Goal: Task Accomplishment & Management: Manage account settings

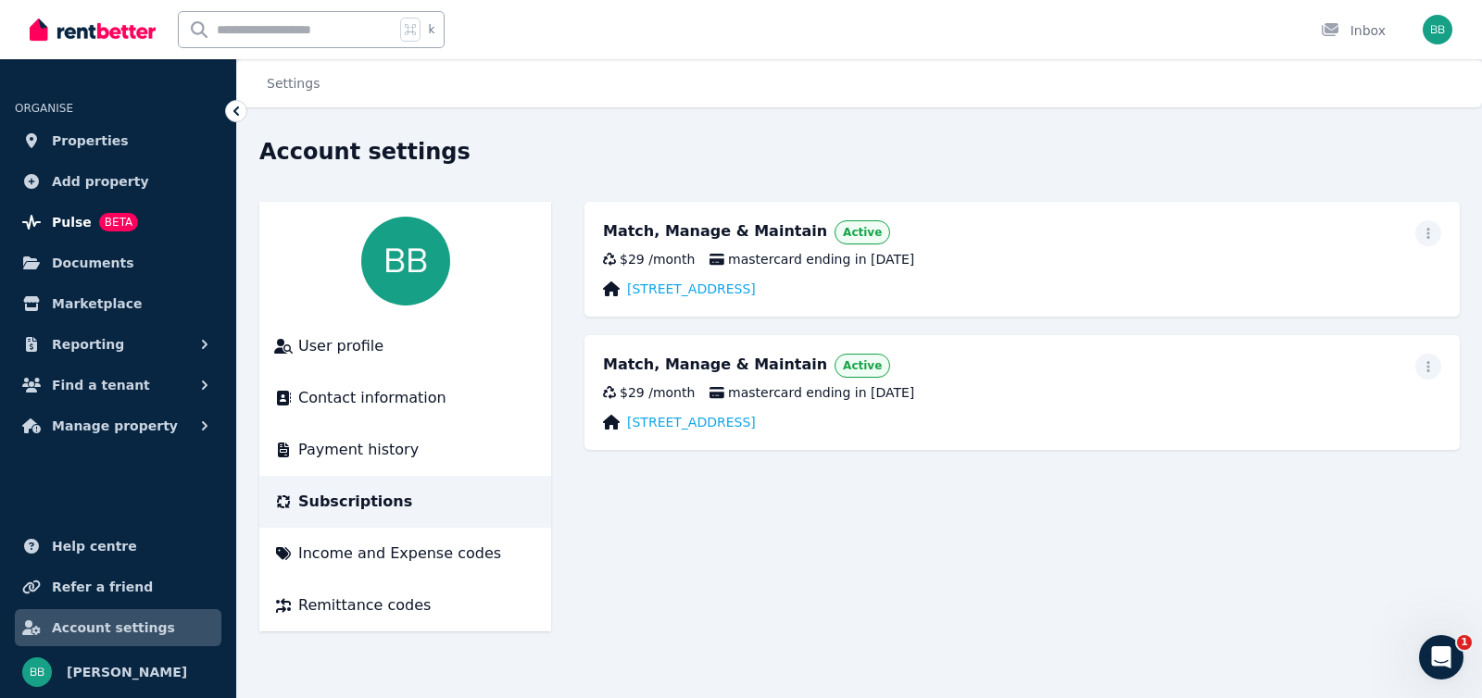
click at [101, 213] on span "BETA" at bounding box center [118, 222] width 39 height 19
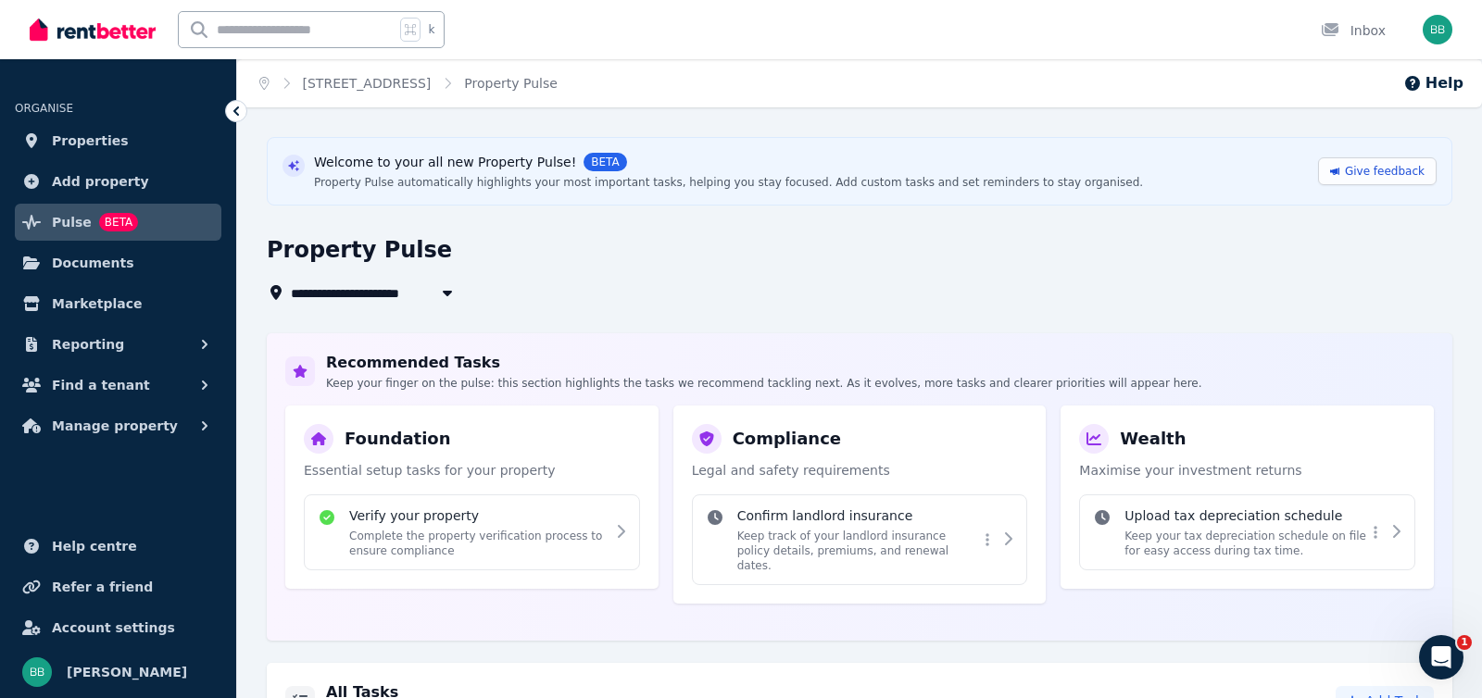
drag, startPoint x: 352, startPoint y: 176, endPoint x: 857, endPoint y: 183, distance: 504.7
click at [856, 183] on div "Property Pulse automatically highlights your most important tasks, helping you …" at bounding box center [728, 182] width 829 height 15
drag, startPoint x: 857, startPoint y: 183, endPoint x: 1107, endPoint y: 194, distance: 251.2
click at [1107, 194] on div "Welcome to your all new Property Pulse! BETA Property Pulse automatically highl…" at bounding box center [859, 171] width 1185 height 69
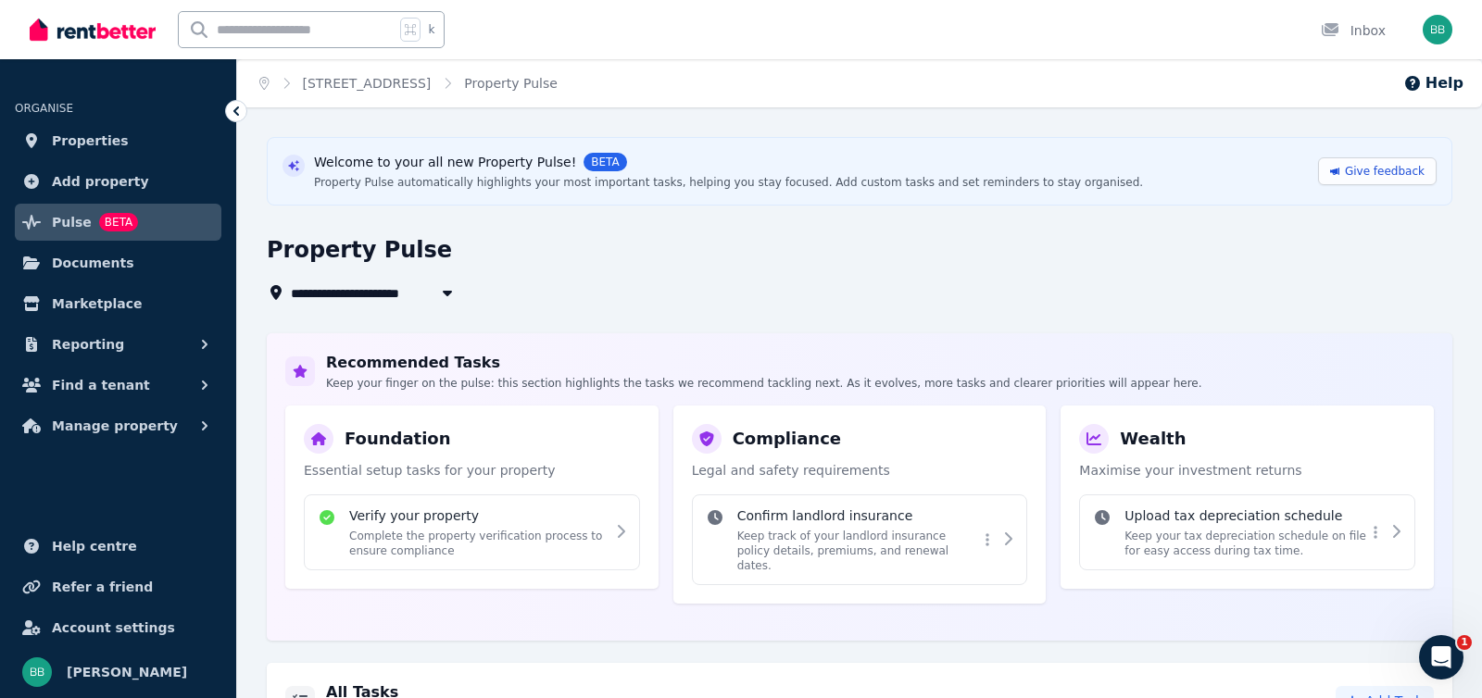
drag, startPoint x: 1112, startPoint y: 193, endPoint x: 876, endPoint y: 193, distance: 236.1
click at [876, 193] on div "Welcome to your all new Property Pulse! BETA Property Pulse automatically highl…" at bounding box center [859, 171] width 1185 height 69
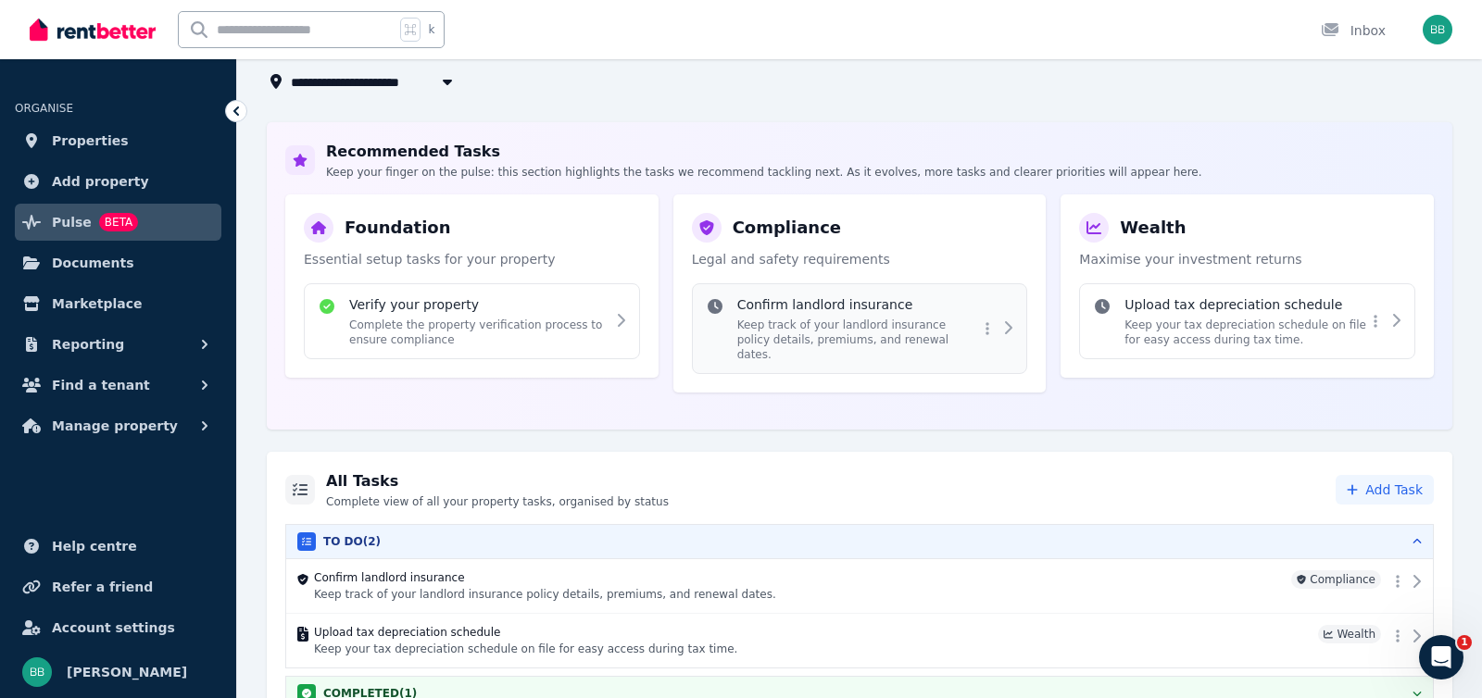
scroll to position [228, 0]
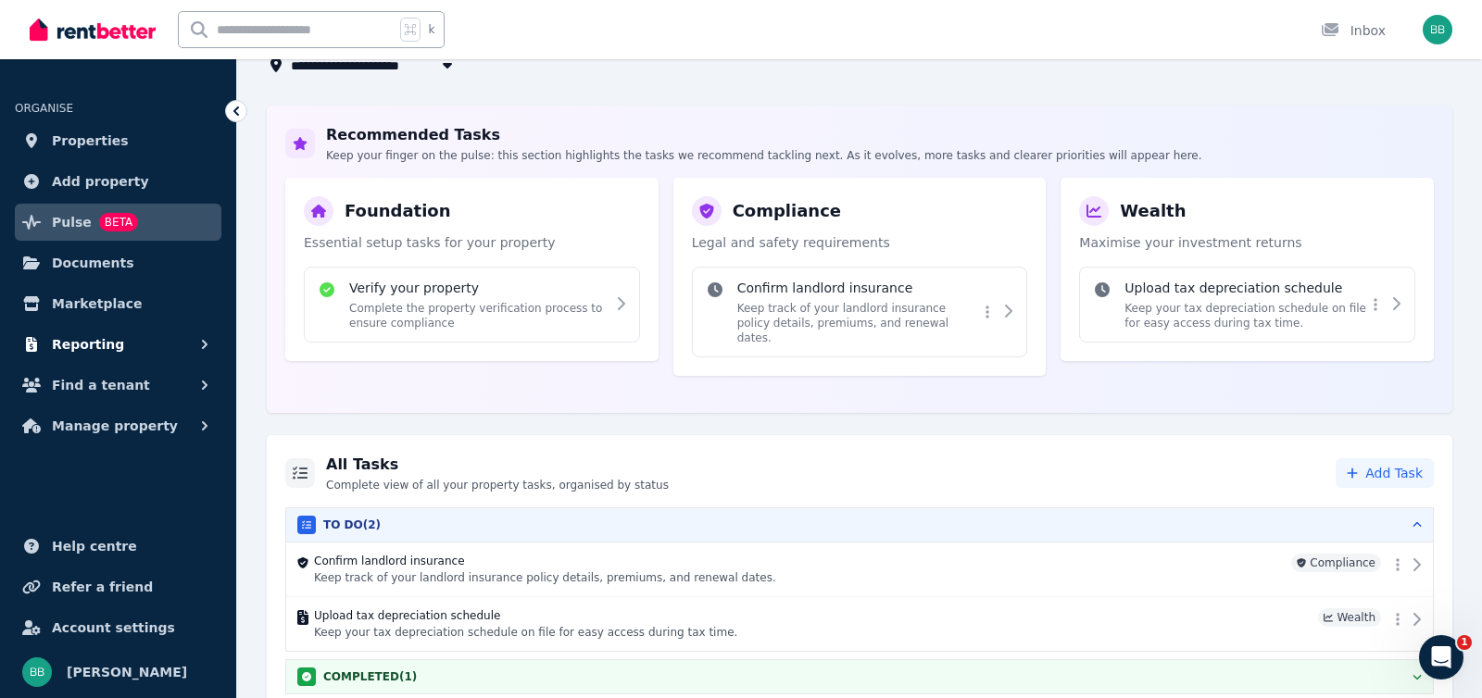
click at [142, 348] on button "Reporting" at bounding box center [118, 344] width 206 height 37
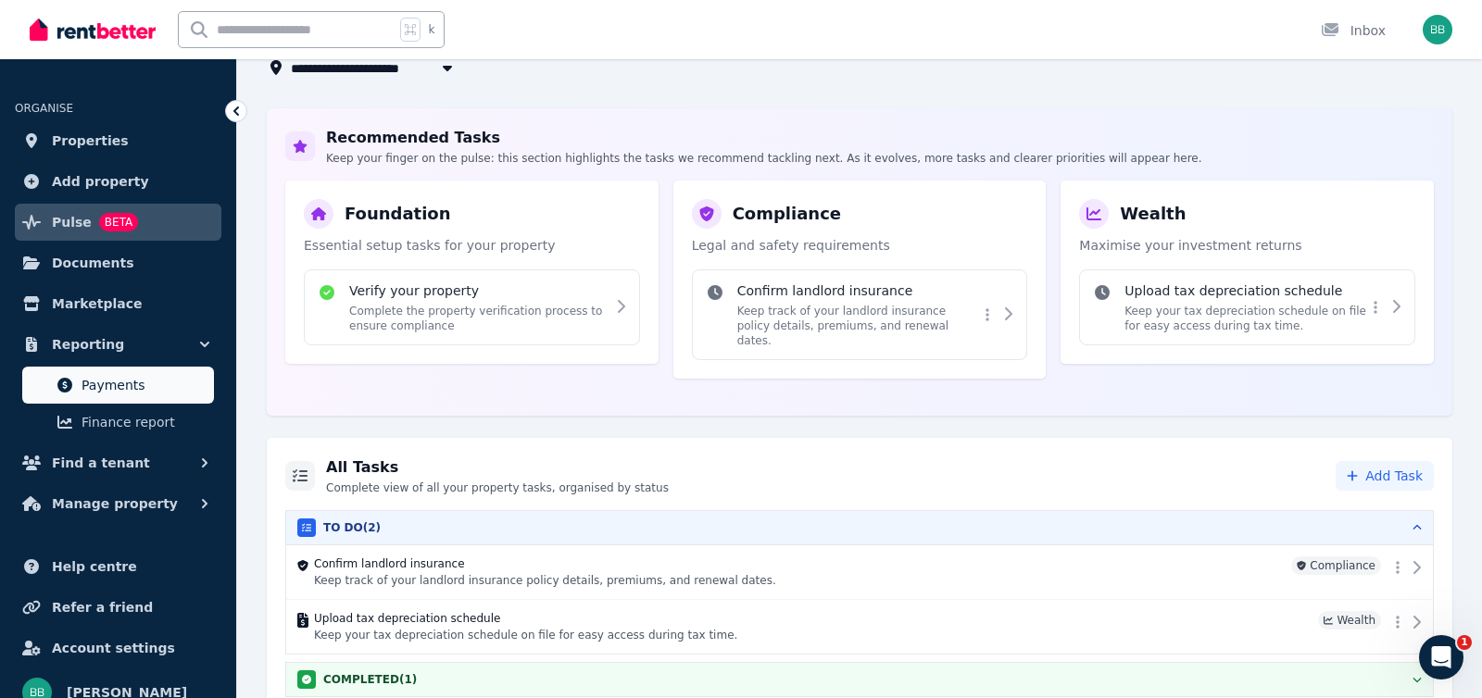
scroll to position [226, 0]
click at [129, 391] on span "Payments" at bounding box center [143, 385] width 125 height 22
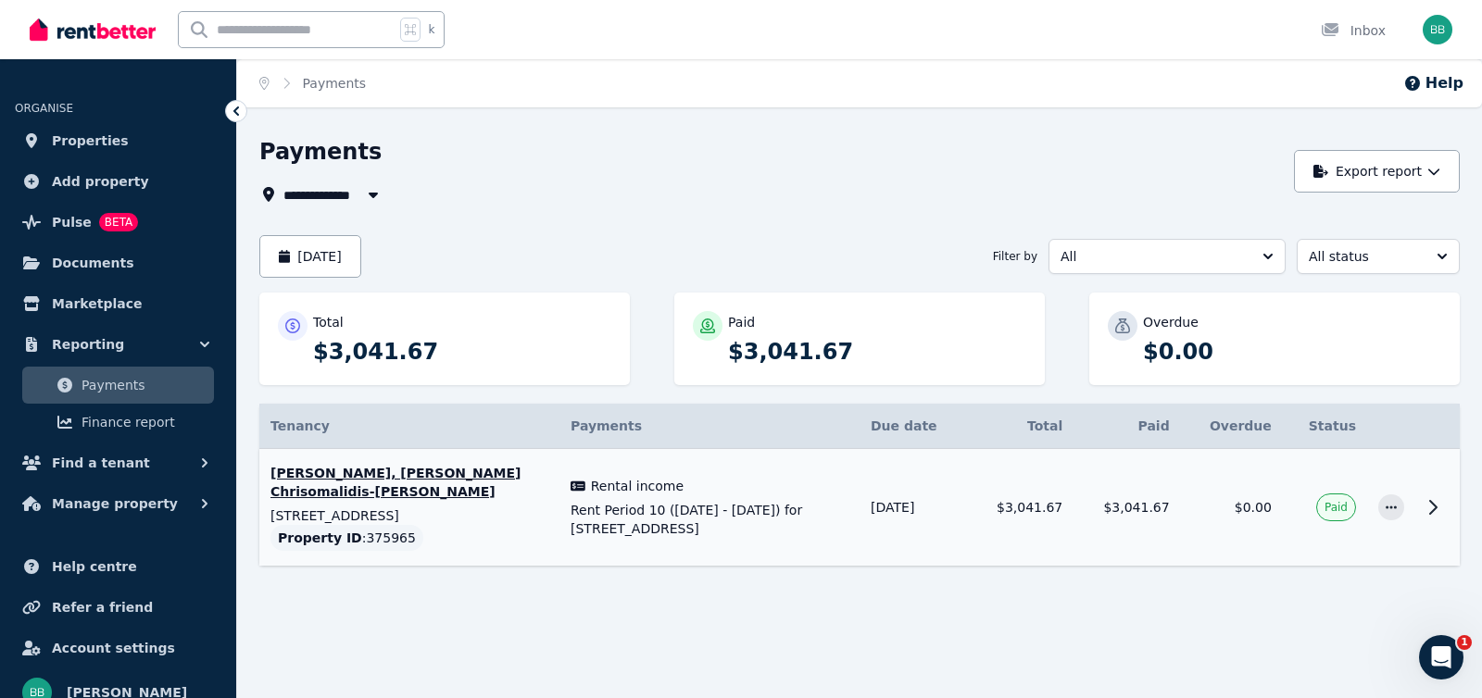
click at [1435, 496] on icon at bounding box center [1432, 507] width 22 height 22
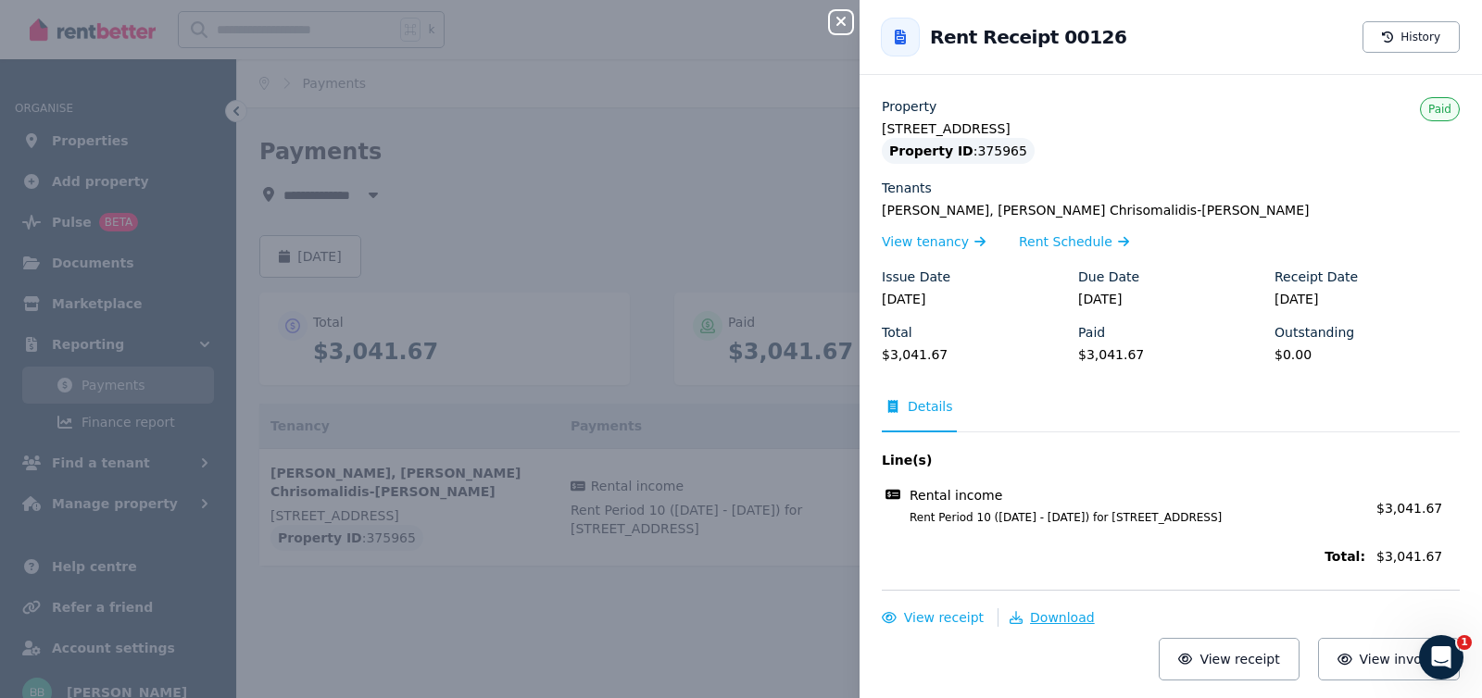
click at [1041, 610] on span "Download" at bounding box center [1062, 617] width 65 height 15
click at [469, 128] on div "Close panel Back to Rent Receipt 00126 History Property 20A Bendigo St, Prahran…" at bounding box center [741, 349] width 1482 height 698
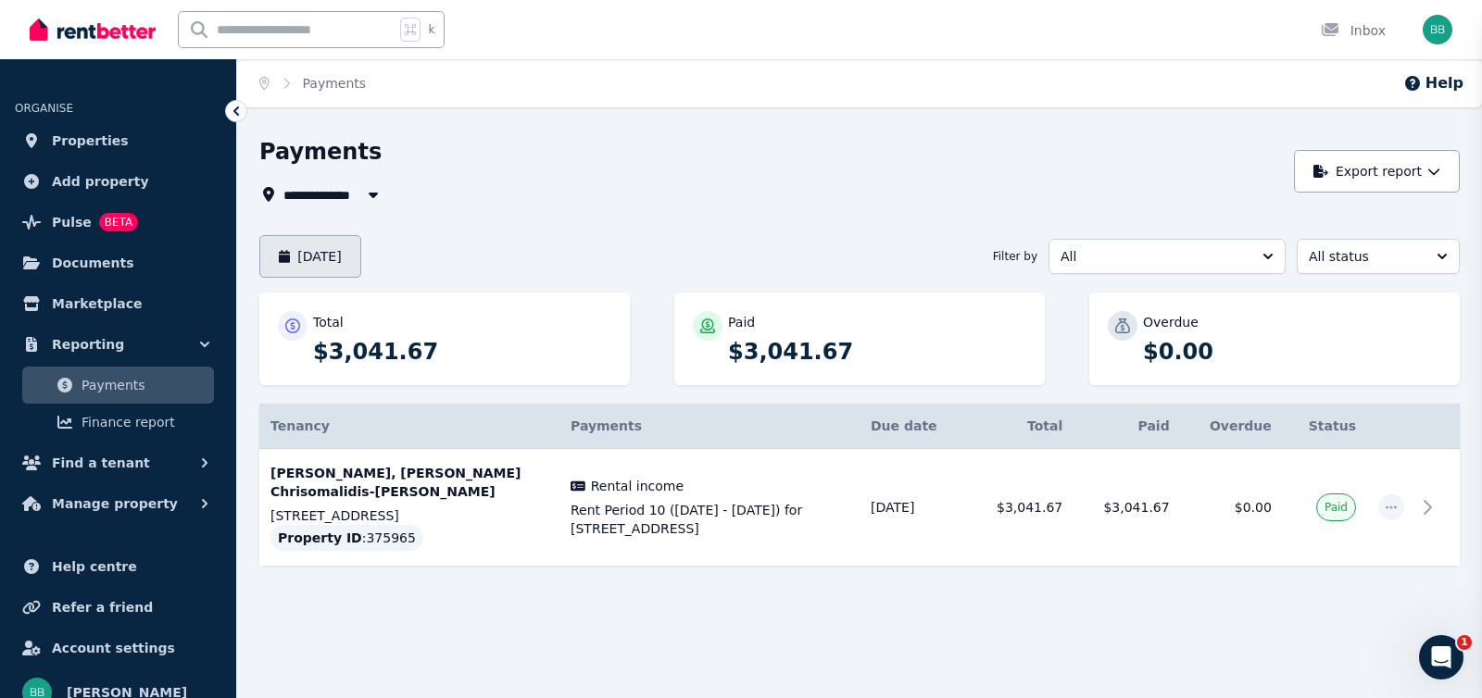
click at [342, 257] on button "September 2025" at bounding box center [310, 256] width 102 height 43
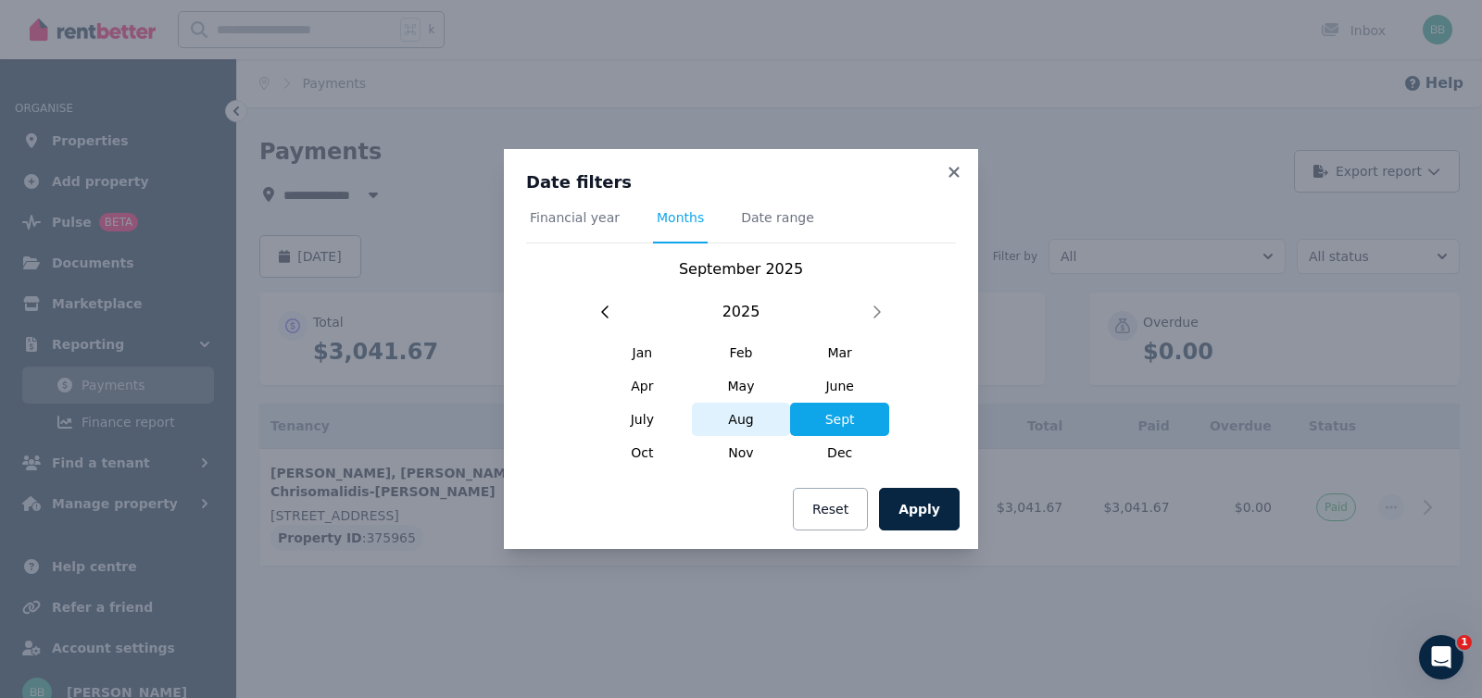
click at [724, 417] on span "Aug" at bounding box center [741, 419] width 99 height 33
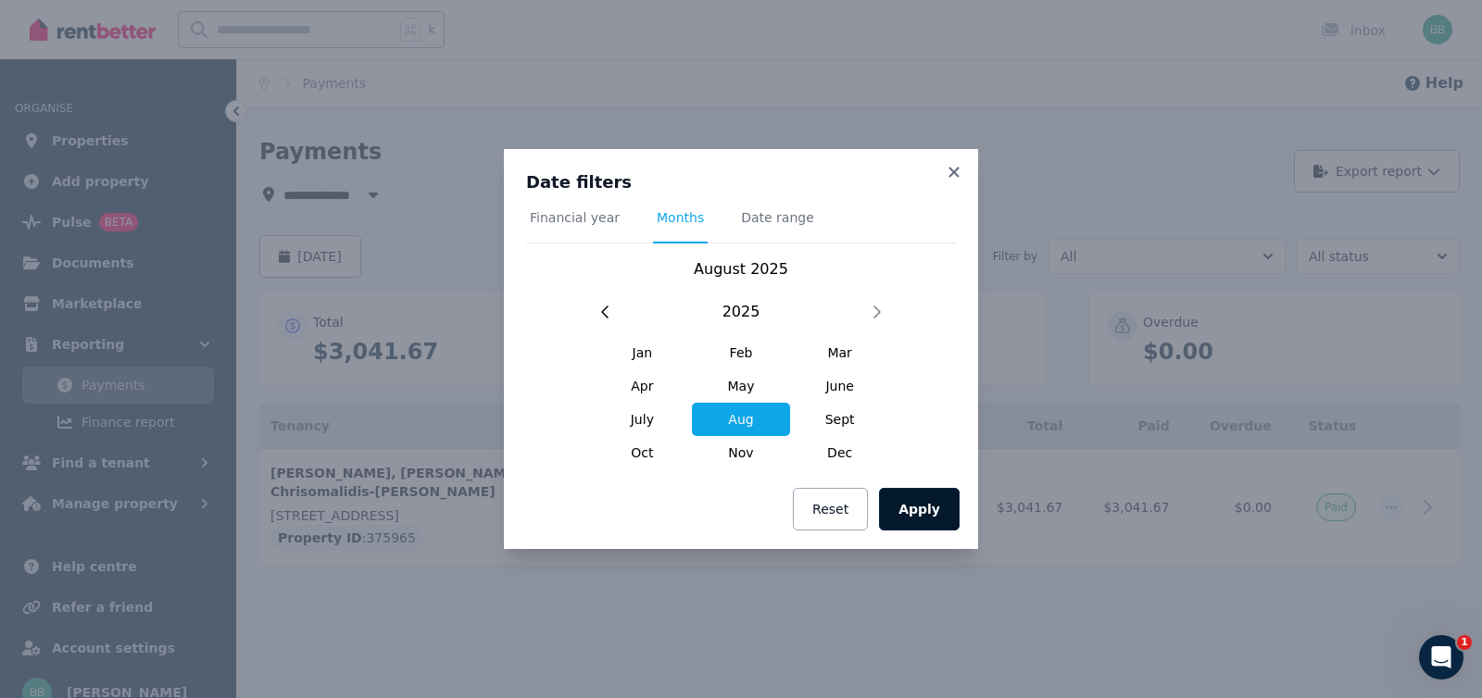
click at [919, 498] on button "Apply" at bounding box center [919, 509] width 81 height 43
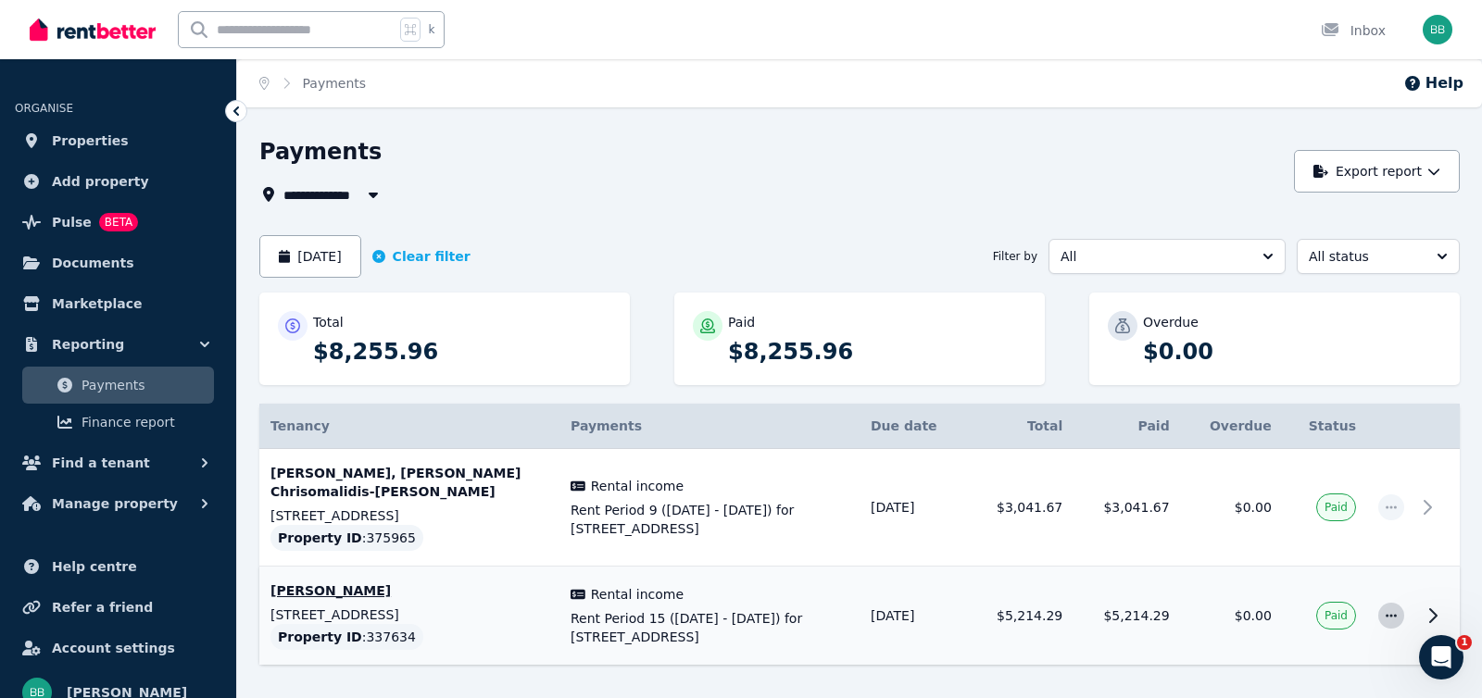
click at [1397, 609] on icon "button" at bounding box center [1390, 615] width 15 height 13
click at [1347, 567] on td "Paid" at bounding box center [1324, 616] width 84 height 99
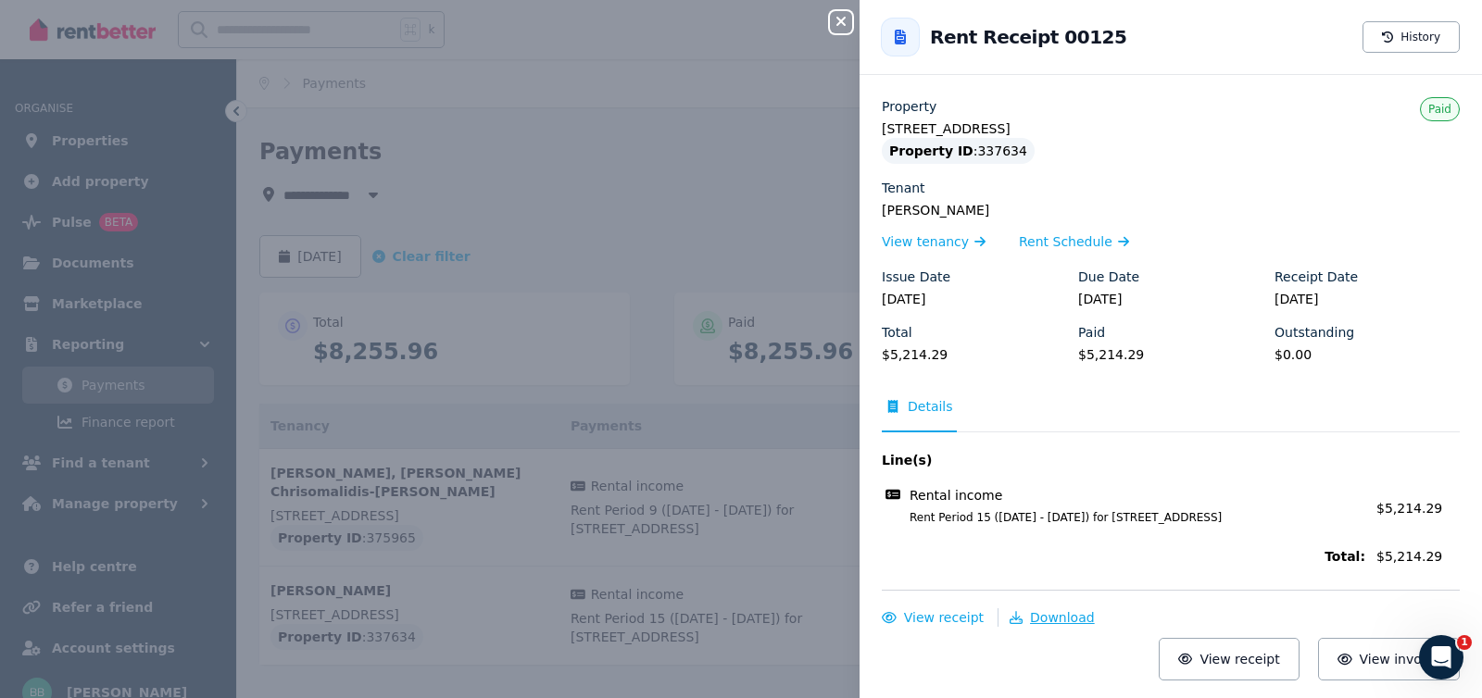
click at [1058, 619] on span "Download" at bounding box center [1062, 617] width 65 height 15
